Goal: Task Accomplishment & Management: Use online tool/utility

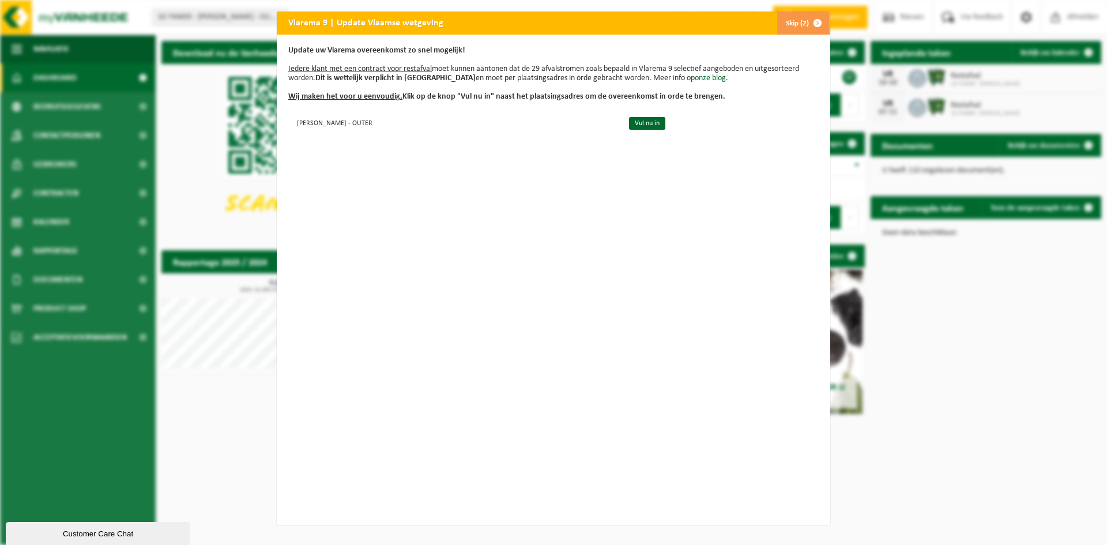
click at [812, 23] on span "button" at bounding box center [817, 23] width 23 height 23
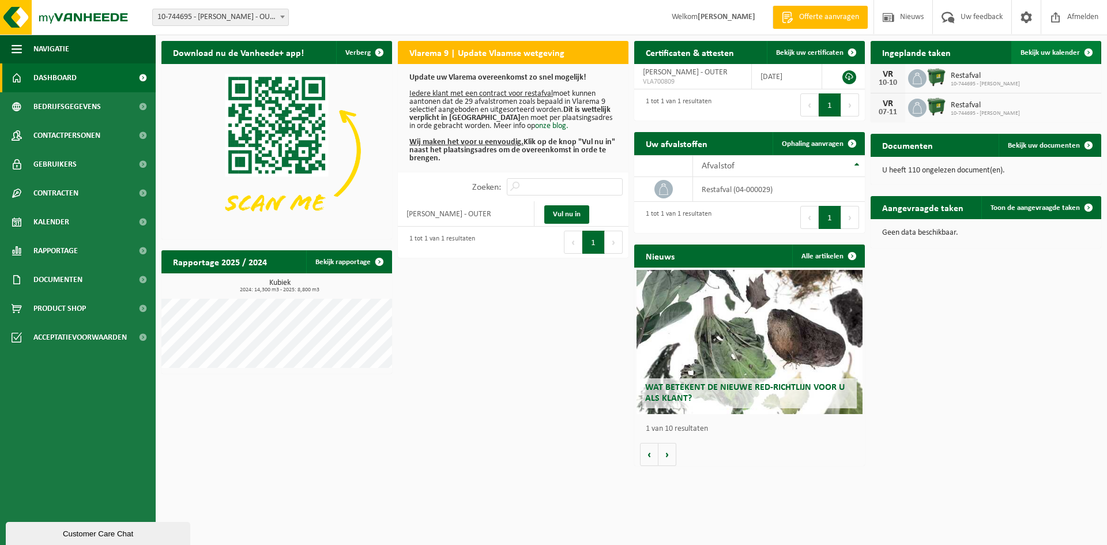
click at [1050, 54] on span "Bekijk uw kalender" at bounding box center [1050, 52] width 59 height 7
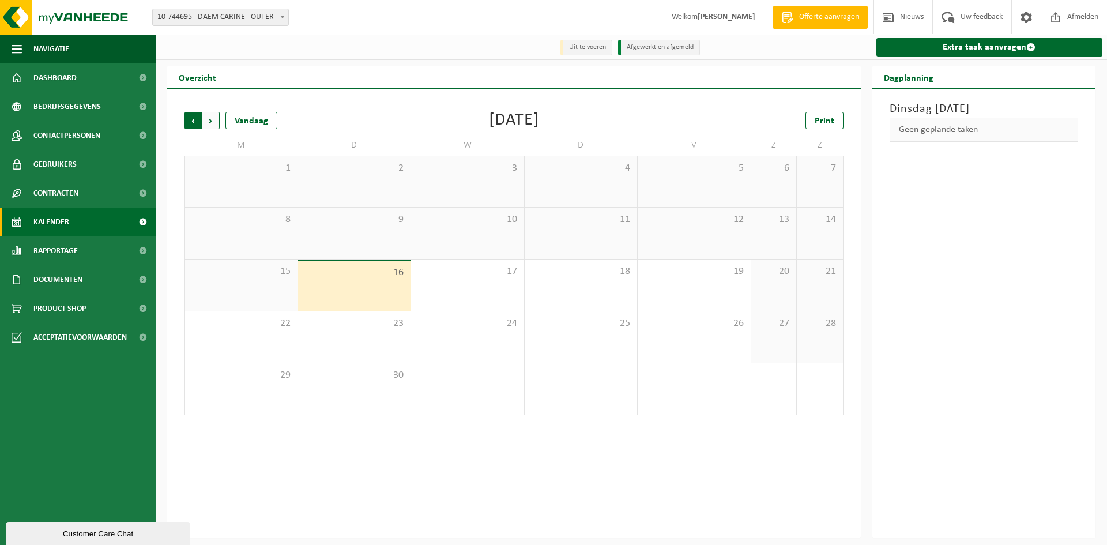
click at [206, 124] on span "Volgende" at bounding box center [210, 120] width 17 height 17
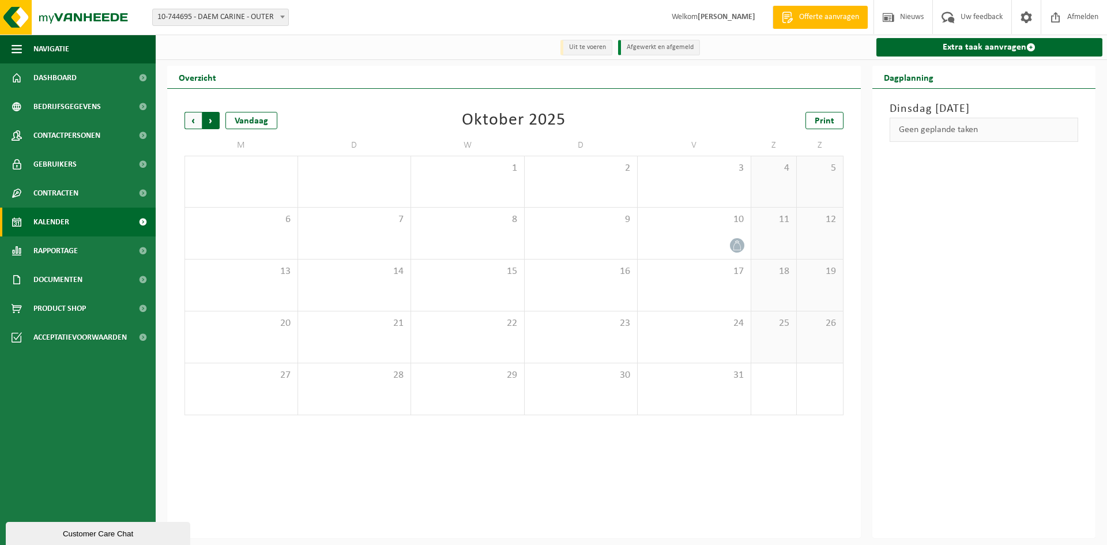
click at [186, 121] on span "Vorige" at bounding box center [193, 120] width 17 height 17
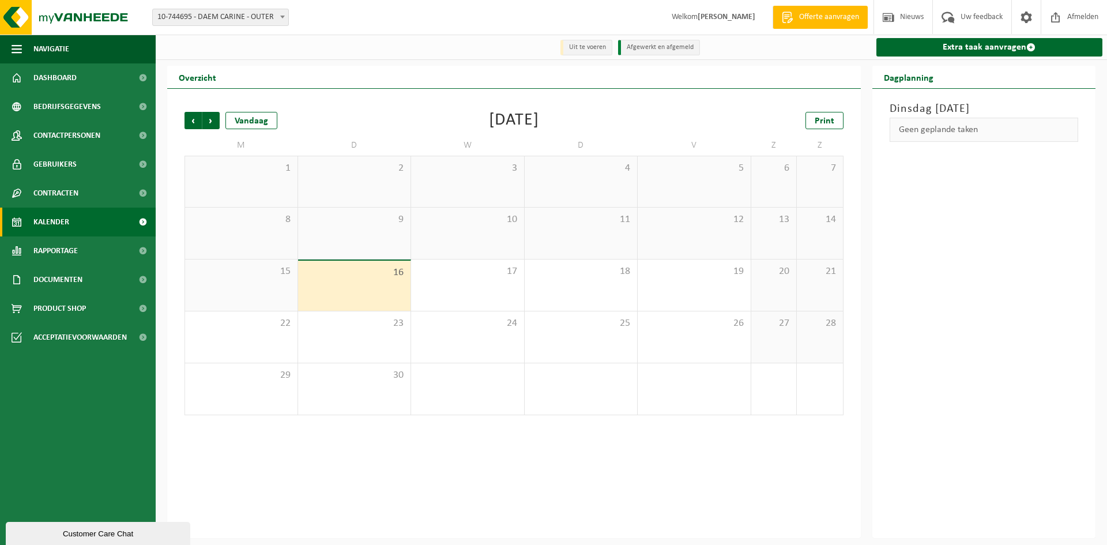
click at [186, 121] on span "Vorige" at bounding box center [193, 120] width 17 height 17
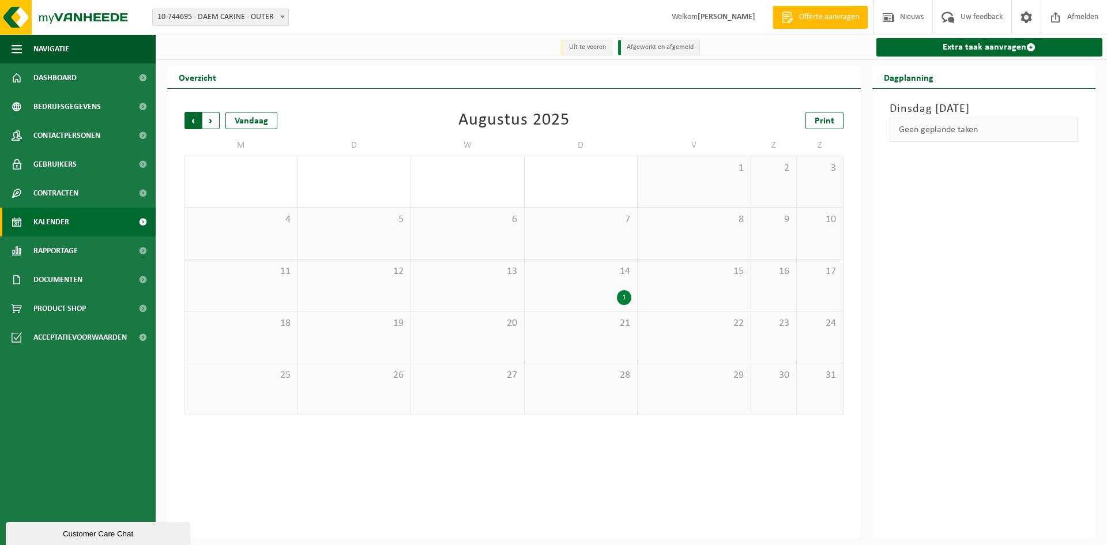
click at [218, 118] on span "Volgende" at bounding box center [210, 120] width 17 height 17
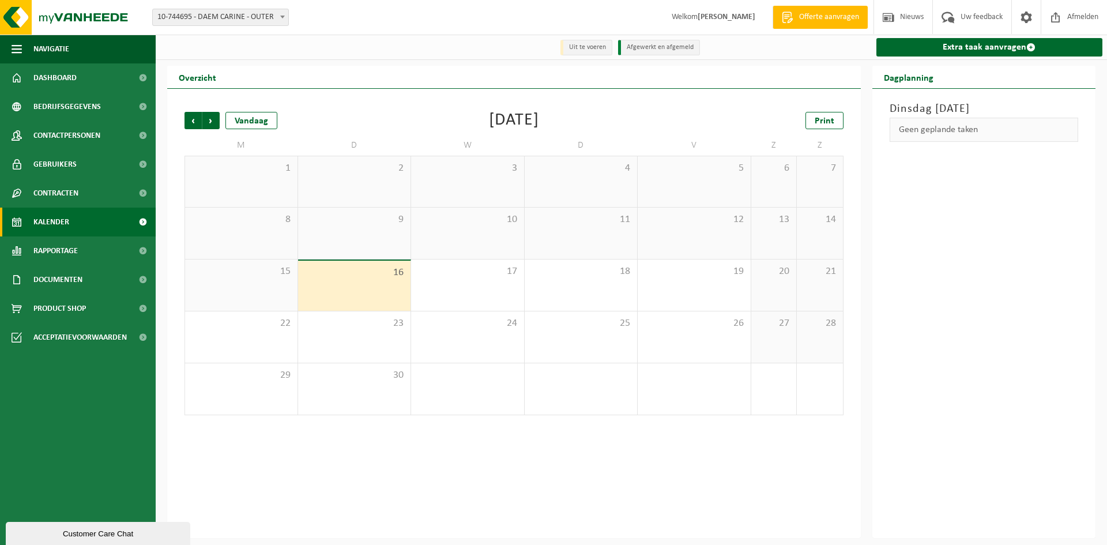
click at [223, 114] on div "Vorige Volgende Vandaag" at bounding box center [242, 120] width 115 height 17
click at [961, 51] on link "Extra taak aanvragen" at bounding box center [990, 47] width 227 height 18
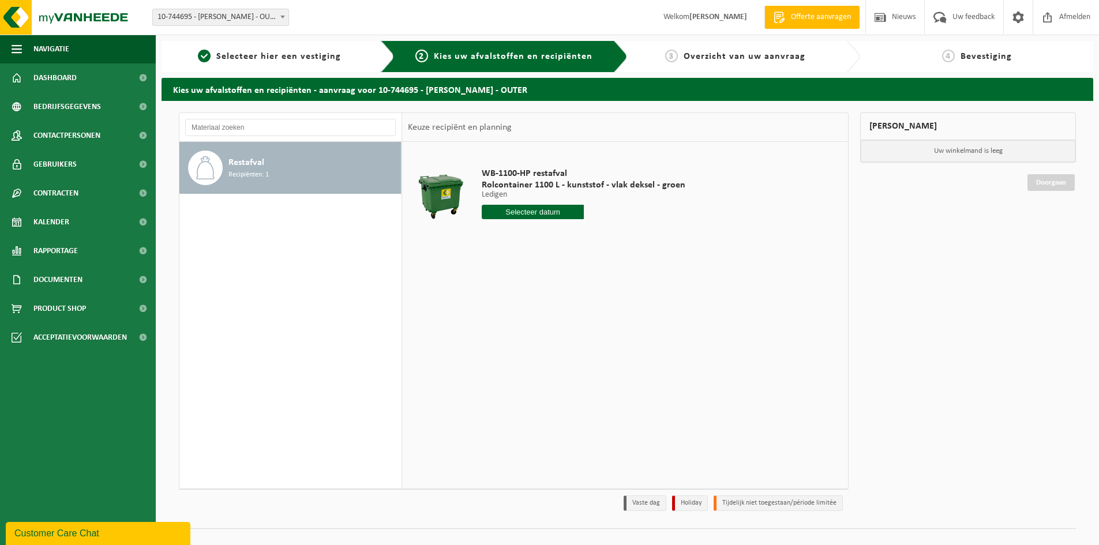
click at [529, 214] on input "text" at bounding box center [533, 212] width 102 height 14
click at [578, 318] on div "19" at bounding box center [573, 314] width 20 height 18
type input "Van 2025-09-19"
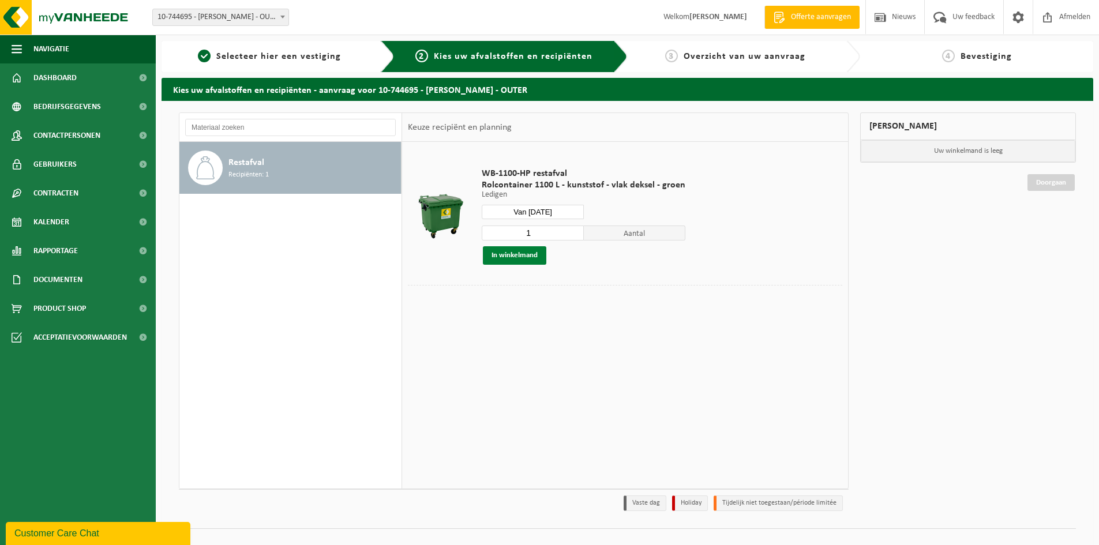
click at [521, 261] on button "In winkelmand" at bounding box center [514, 255] width 63 height 18
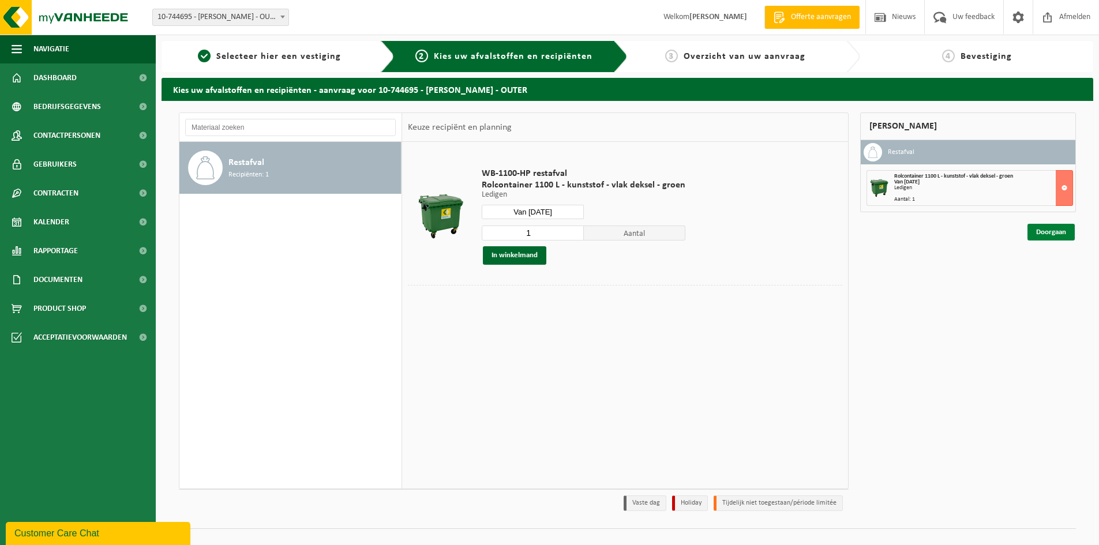
click at [1053, 231] on link "Doorgaan" at bounding box center [1050, 232] width 47 height 17
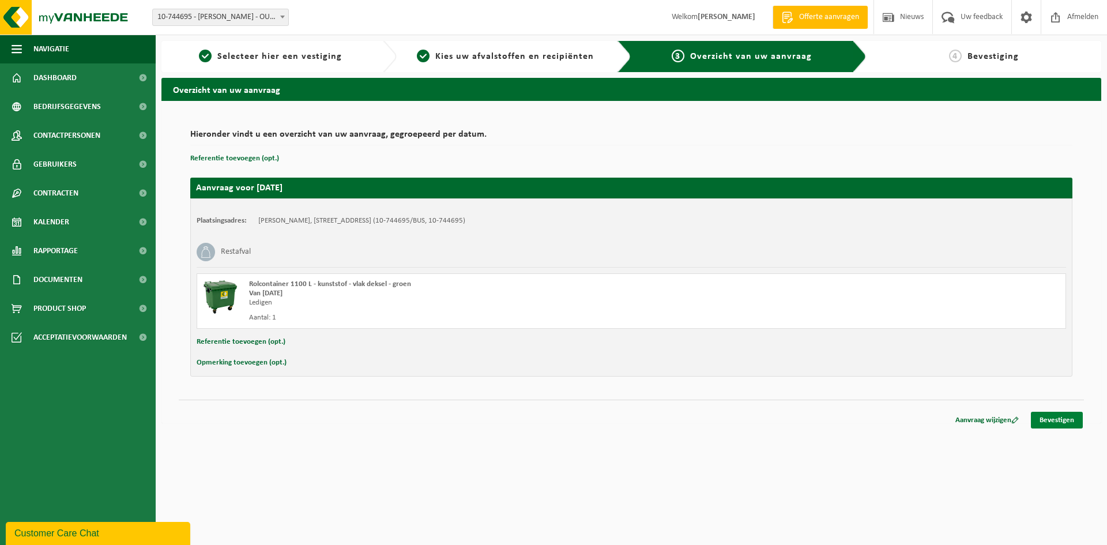
click at [1049, 419] on link "Bevestigen" at bounding box center [1057, 420] width 52 height 17
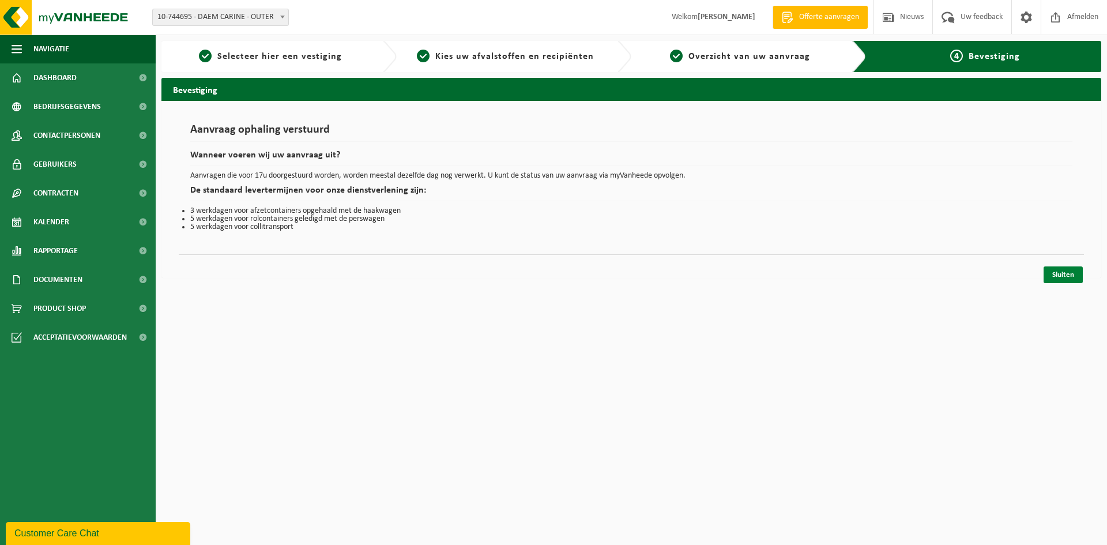
click at [1064, 275] on link "Sluiten" at bounding box center [1063, 274] width 39 height 17
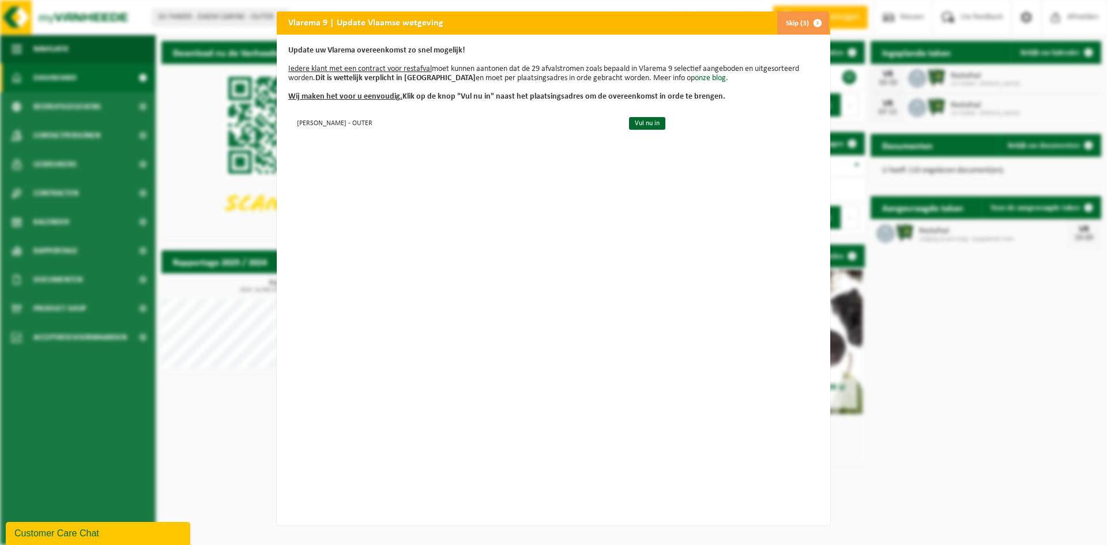
click at [813, 27] on span "button" at bounding box center [817, 23] width 23 height 23
